Goal: Transaction & Acquisition: Purchase product/service

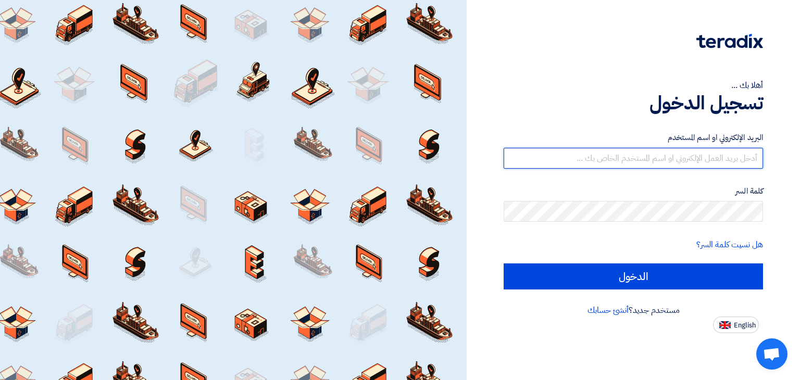
drag, startPoint x: 539, startPoint y: 159, endPoint x: 544, endPoint y: 165, distance: 8.5
click at [539, 159] on input "text" at bounding box center [633, 158] width 259 height 21
type input "[EMAIL_ADDRESS][DOMAIN_NAME]"
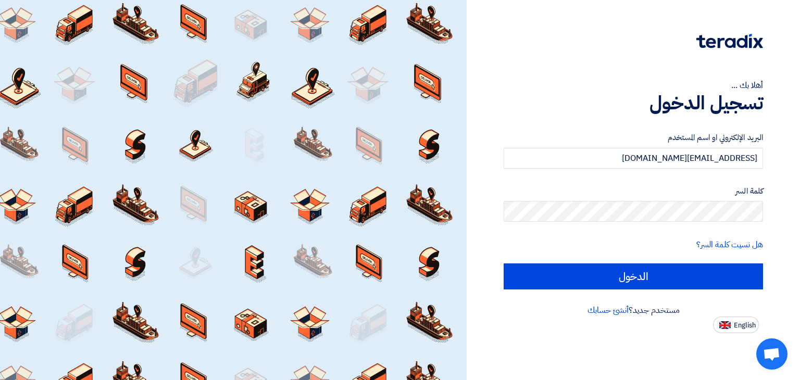
click at [504, 264] on input "الدخول" at bounding box center [633, 277] width 259 height 26
type input "Sign in"
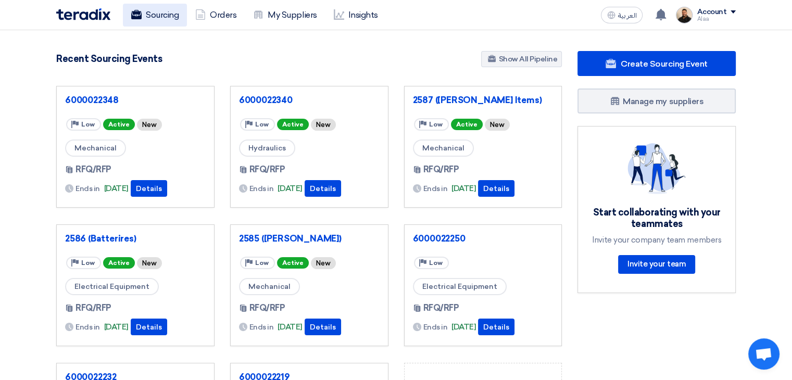
click at [137, 17] on use at bounding box center [136, 14] width 10 height 9
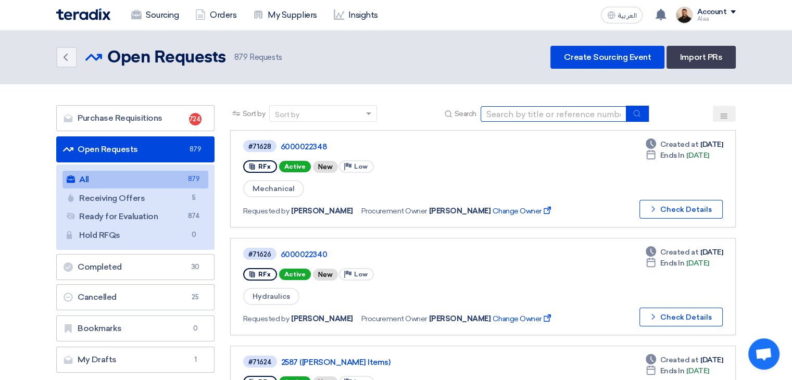
click at [555, 113] on input at bounding box center [554, 114] width 146 height 16
paste input "71105"
type input "71105"
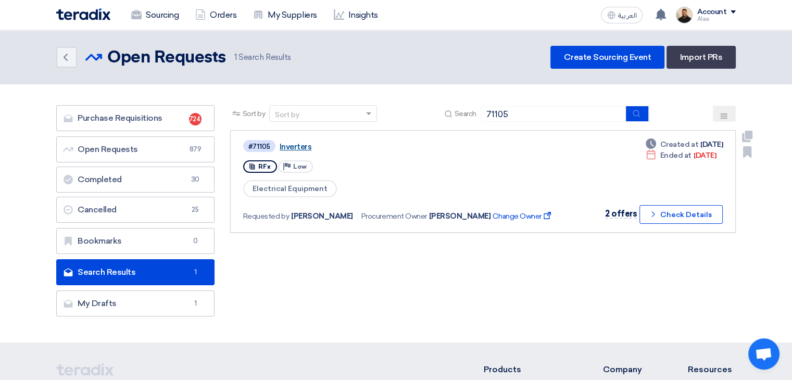
click at [298, 148] on link "Inverters" at bounding box center [410, 146] width 260 height 9
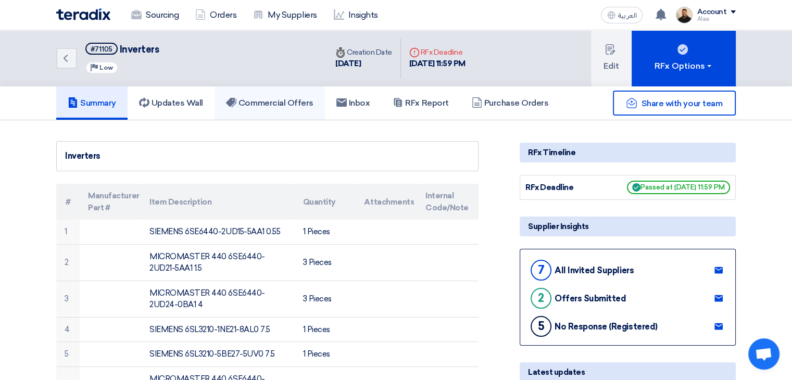
click at [281, 103] on h5 "Commercial Offers" at bounding box center [270, 103] width 88 height 10
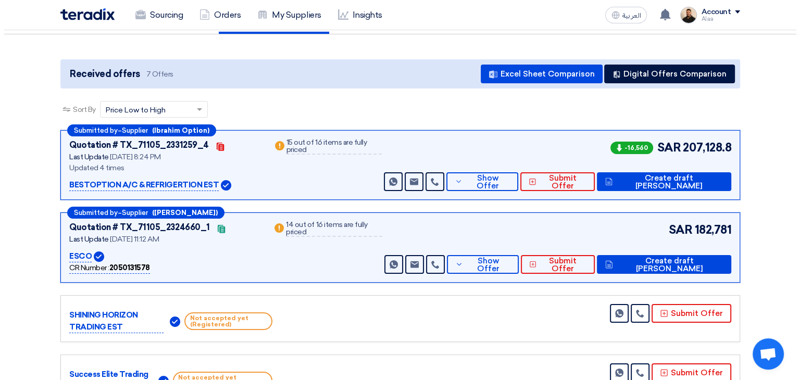
scroll to position [104, 0]
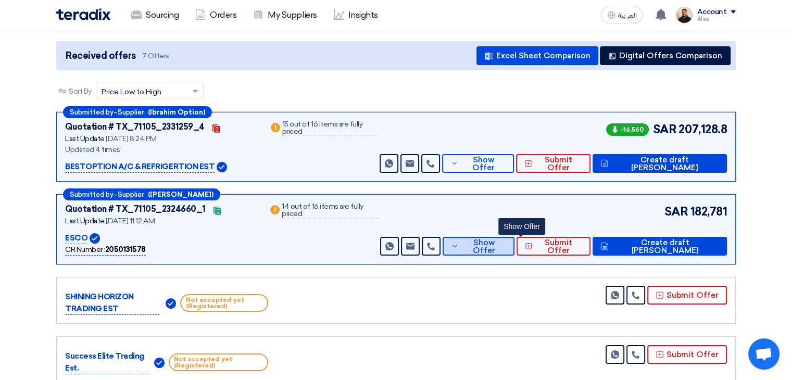
click at [506, 244] on span "Show Offer" at bounding box center [484, 247] width 44 height 16
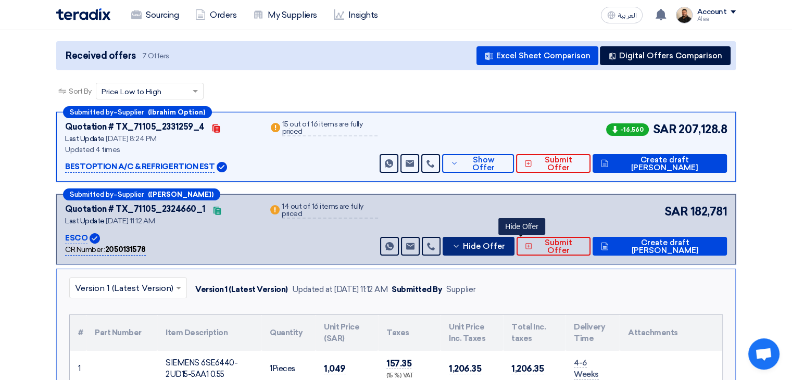
click at [505, 244] on span "Hide Offer" at bounding box center [484, 247] width 42 height 8
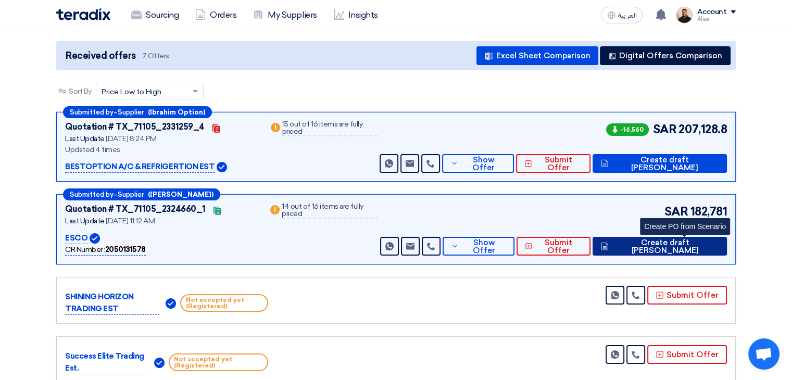
click at [692, 244] on span "Create draft [PERSON_NAME]" at bounding box center [665, 247] width 107 height 16
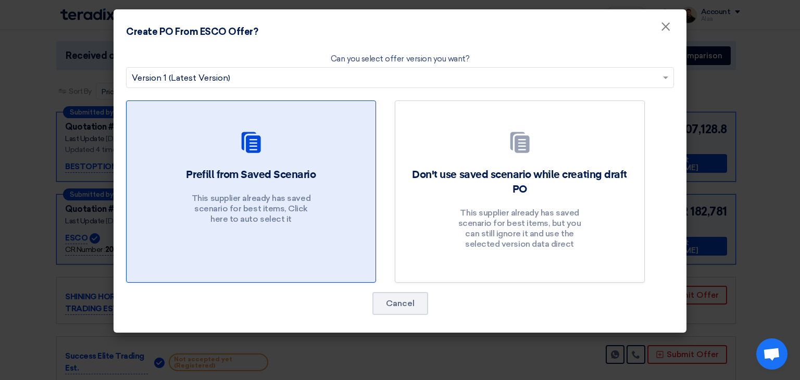
click at [281, 176] on h2 "Prefill from Saved Scenario" at bounding box center [251, 175] width 130 height 15
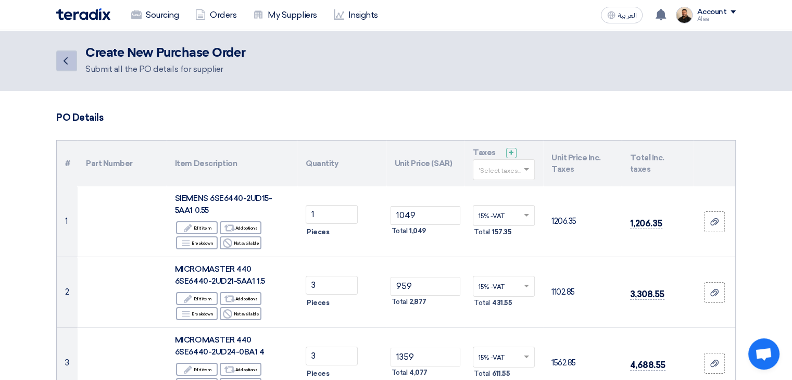
click at [68, 60] on icon "Back" at bounding box center [65, 61] width 13 height 13
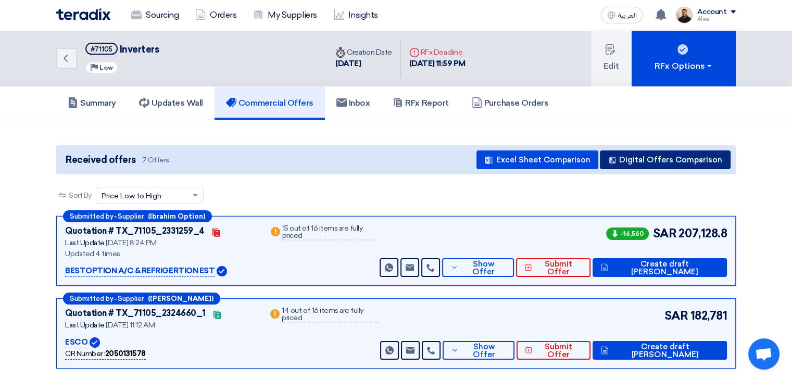
click at [651, 163] on button "Digital Offers Comparison" at bounding box center [665, 160] width 131 height 19
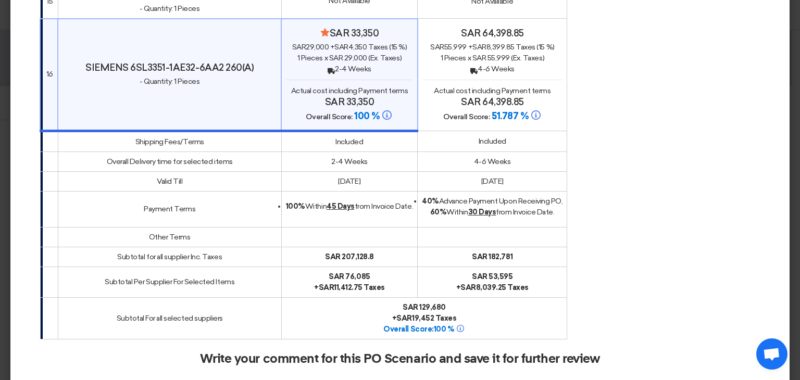
scroll to position [1823, 0]
